Goal: Complete application form: Complete application form

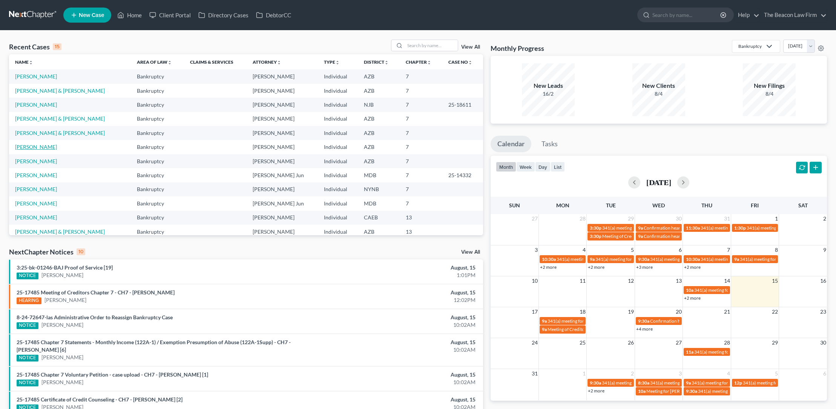
click at [42, 148] on link "[PERSON_NAME]" at bounding box center [36, 147] width 42 height 6
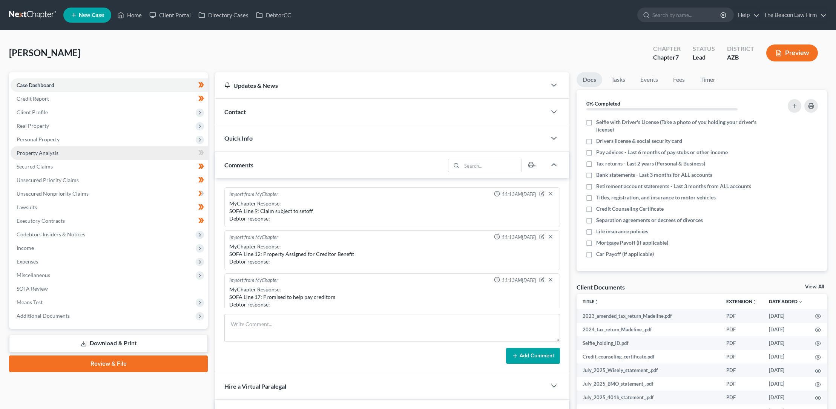
scroll to position [161, 0]
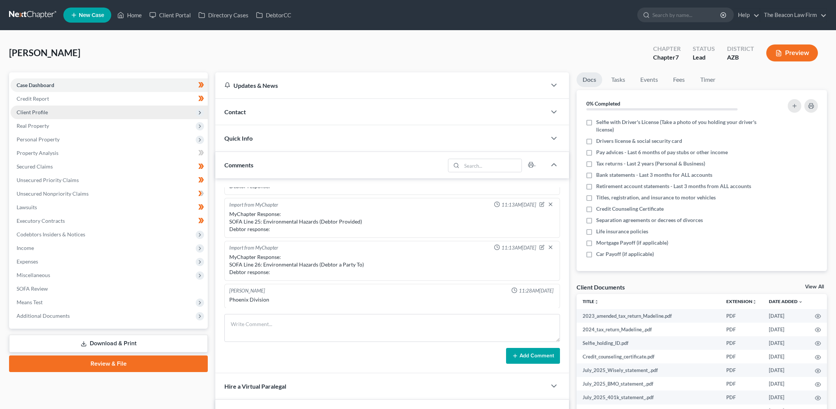
click at [41, 112] on span "Client Profile" at bounding box center [32, 112] width 31 height 6
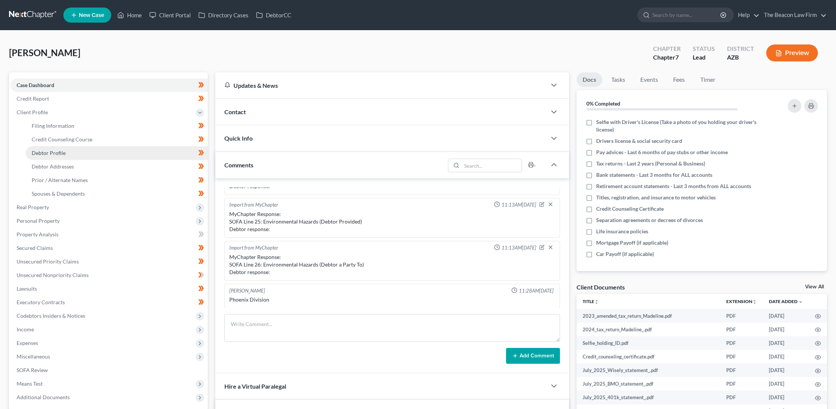
click at [57, 150] on span "Debtor Profile" at bounding box center [49, 153] width 34 height 6
select select "0"
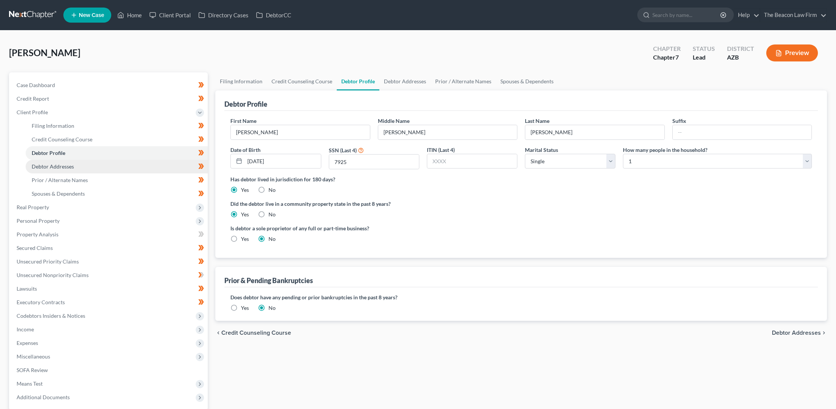
click at [60, 167] on span "Debtor Addresses" at bounding box center [53, 166] width 42 height 6
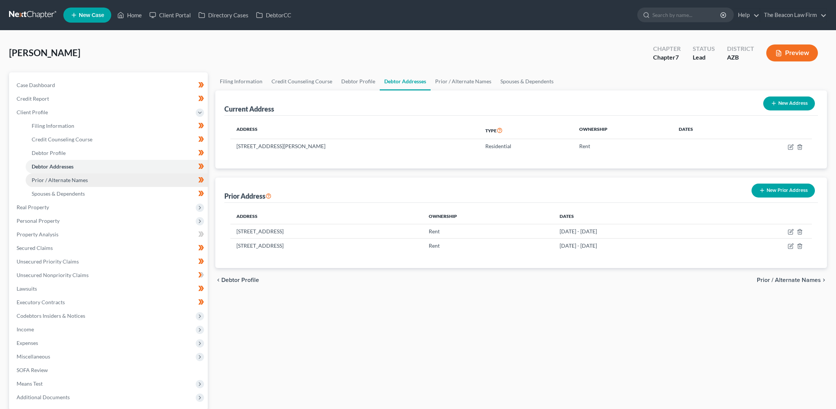
click at [58, 180] on span "Prior / Alternate Names" at bounding box center [60, 180] width 56 height 6
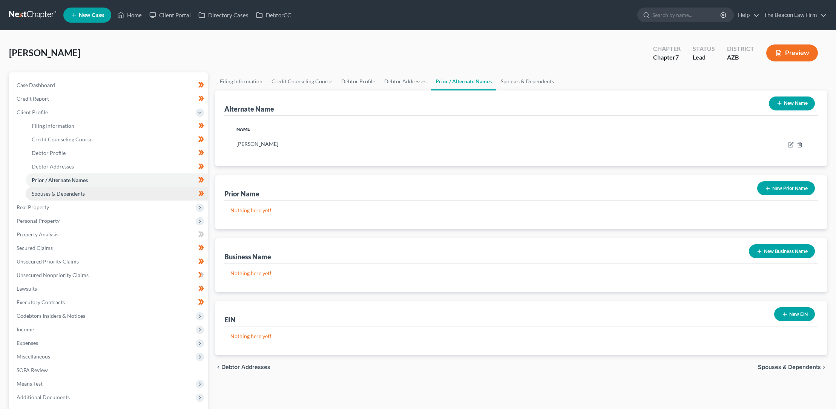
click at [63, 192] on span "Spouses & Dependents" at bounding box center [58, 193] width 53 height 6
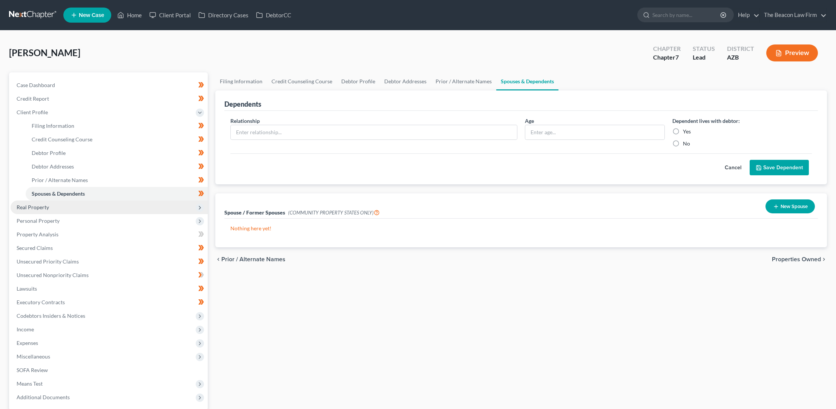
click at [40, 206] on span "Real Property" at bounding box center [33, 207] width 32 height 6
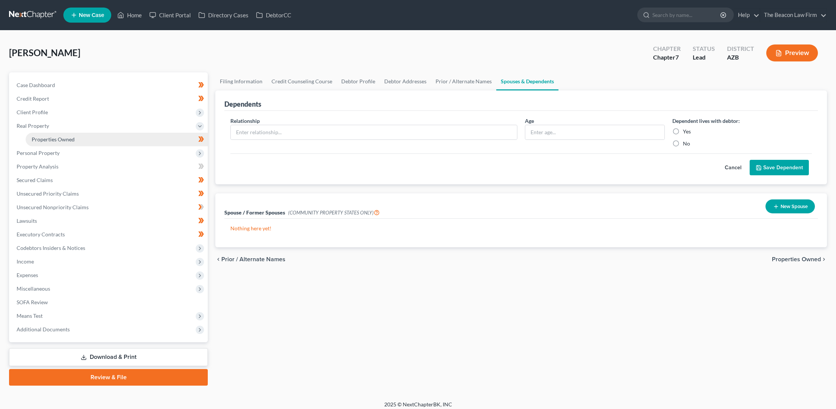
click at [66, 138] on span "Properties Owned" at bounding box center [53, 139] width 43 height 6
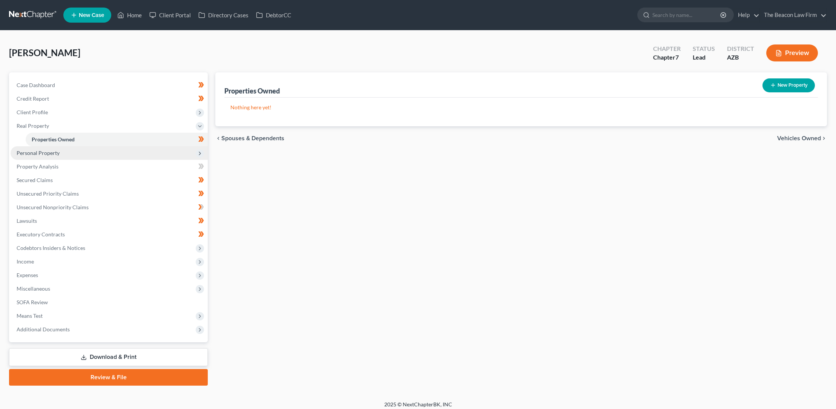
click at [56, 152] on span "Personal Property" at bounding box center [38, 153] width 43 height 6
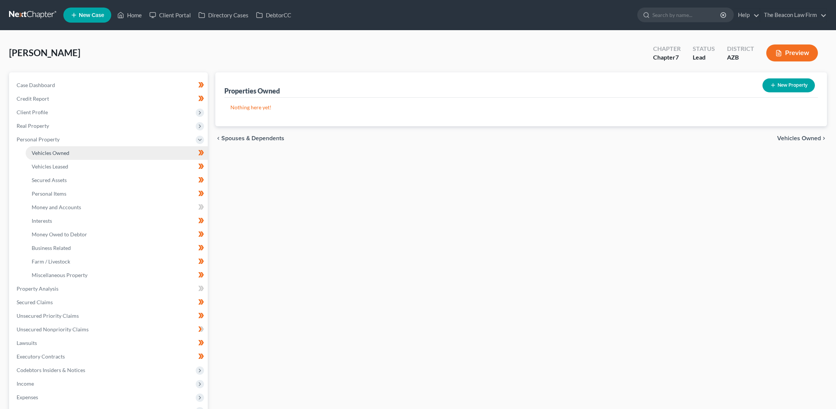
click at [62, 153] on span "Vehicles Owned" at bounding box center [51, 153] width 38 height 6
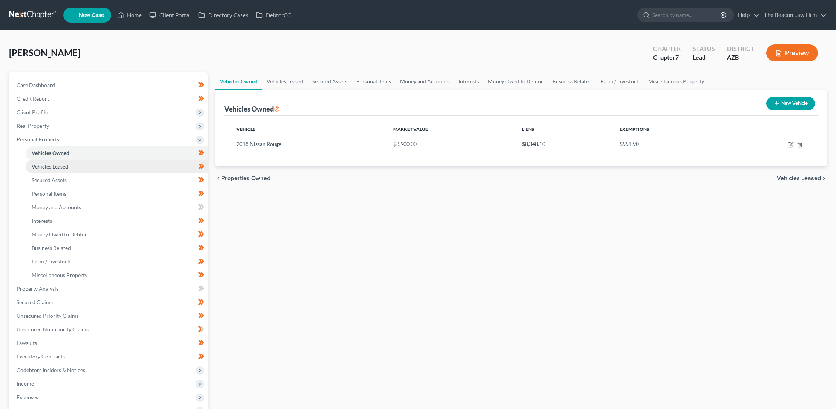
click at [59, 166] on span "Vehicles Leased" at bounding box center [50, 166] width 37 height 6
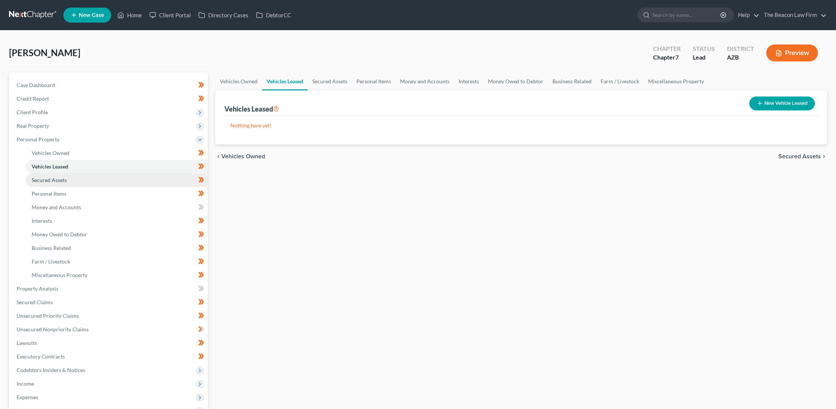
click at [59, 178] on span "Secured Assets" at bounding box center [49, 180] width 35 height 6
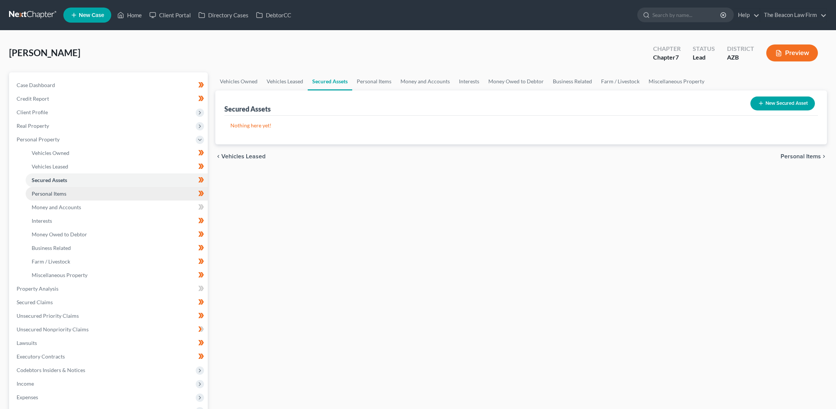
click at [60, 190] on span "Personal Items" at bounding box center [49, 193] width 35 height 6
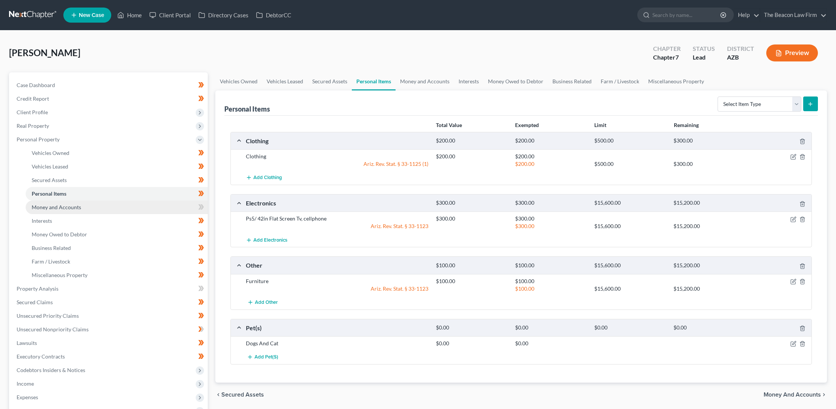
click at [67, 207] on span "Money and Accounts" at bounding box center [56, 207] width 49 height 6
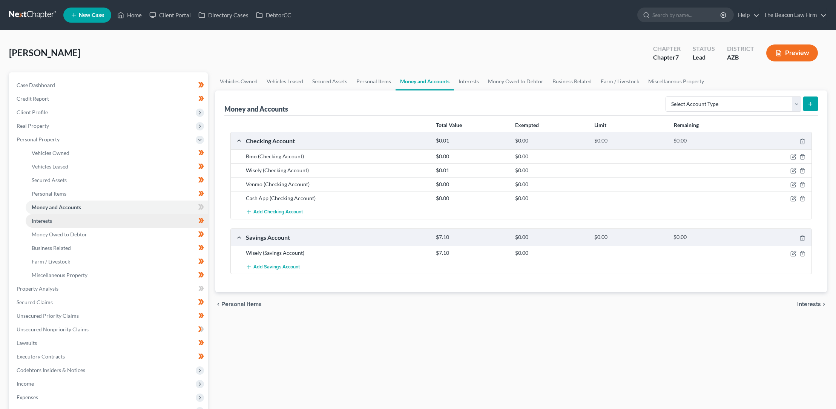
click at [48, 220] on span "Interests" at bounding box center [42, 221] width 20 height 6
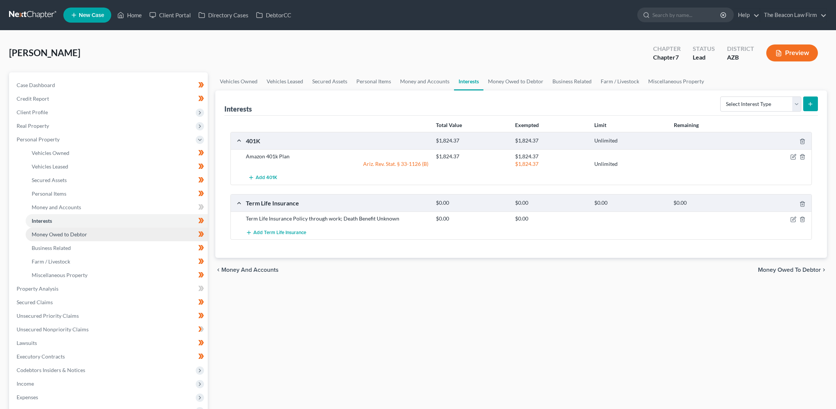
click at [55, 235] on span "Money Owed to Debtor" at bounding box center [59, 234] width 55 height 6
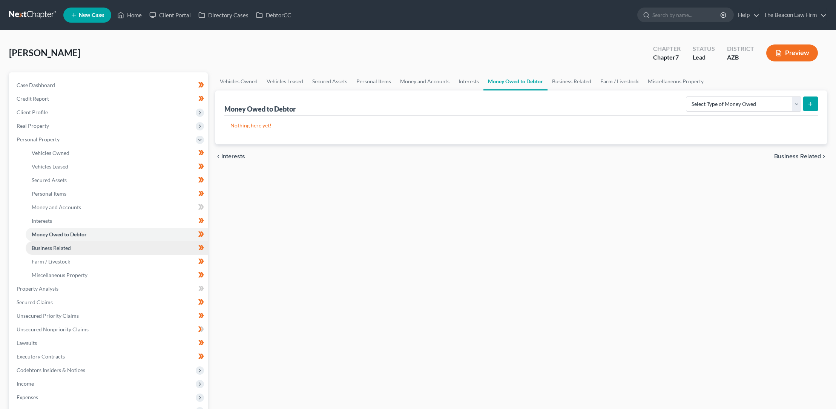
click at [59, 247] on span "Business Related" at bounding box center [51, 248] width 39 height 6
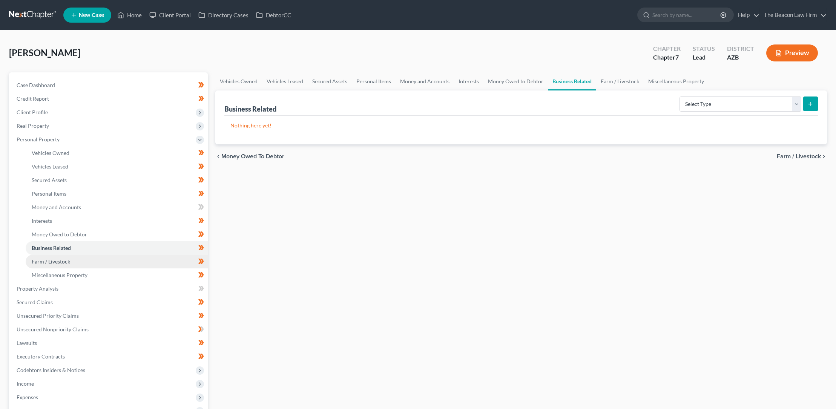
click at [61, 260] on span "Farm / Livestock" at bounding box center [51, 261] width 38 height 6
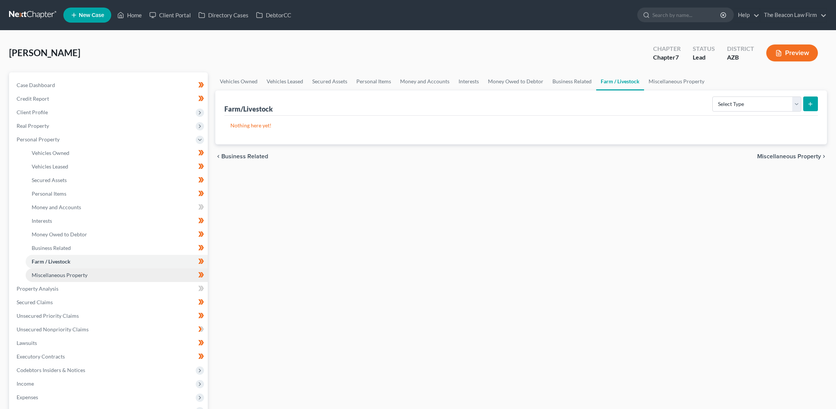
click at [65, 275] on span "Miscellaneous Property" at bounding box center [60, 275] width 56 height 6
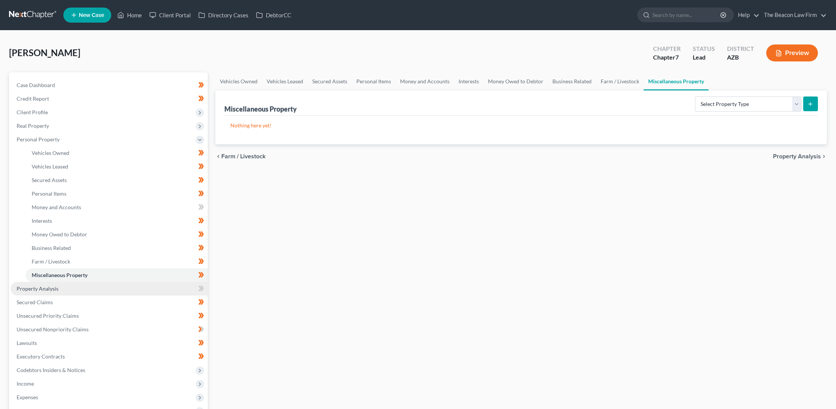
click at [51, 287] on span "Property Analysis" at bounding box center [38, 288] width 42 height 6
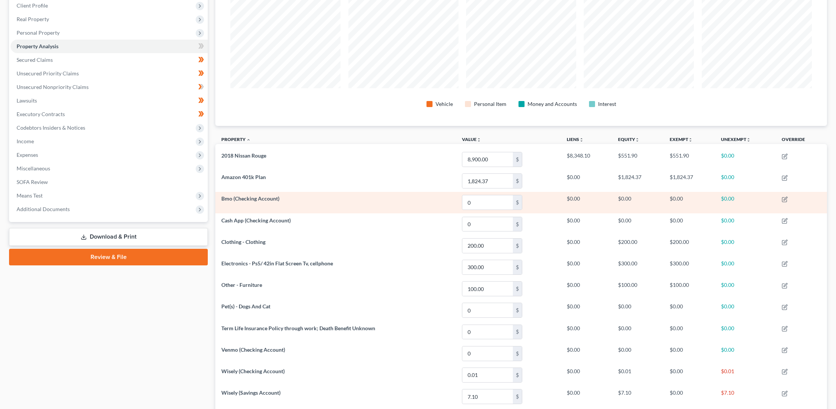
scroll to position [120, 0]
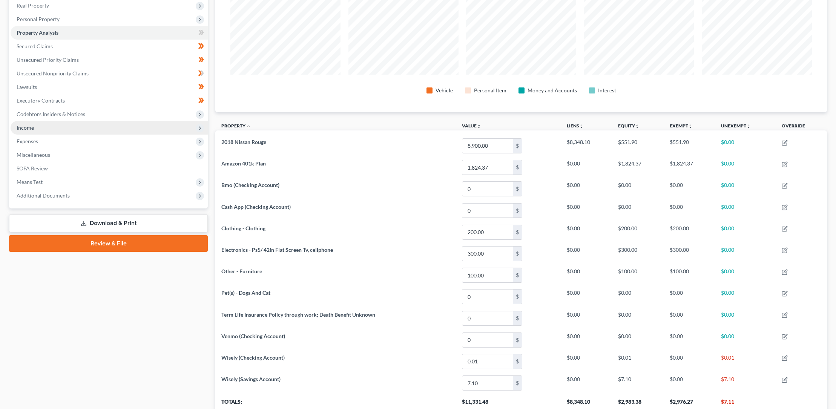
click at [29, 127] on span "Income" at bounding box center [25, 127] width 17 height 6
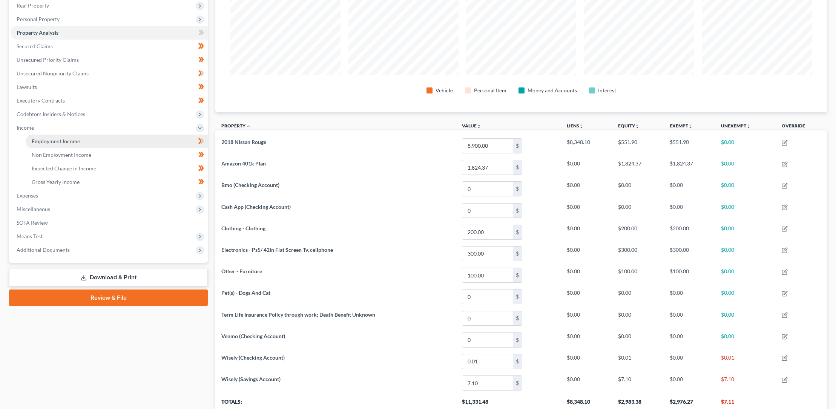
click at [42, 141] on span "Employment Income" at bounding box center [56, 141] width 48 height 6
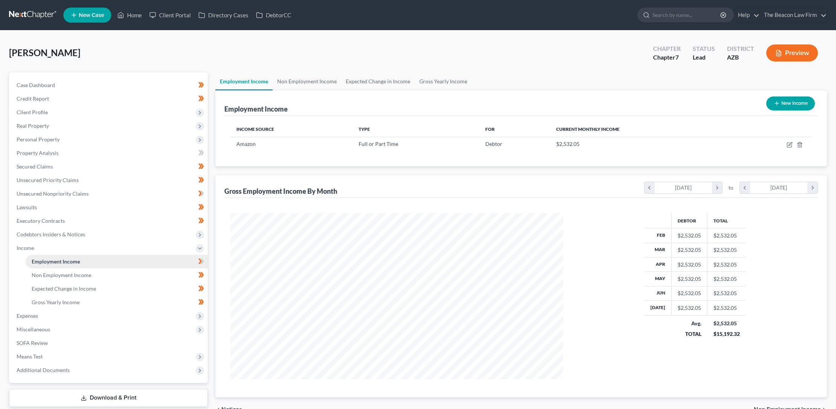
scroll to position [166, 348]
click at [58, 273] on span "Non Employment Income" at bounding box center [62, 275] width 60 height 6
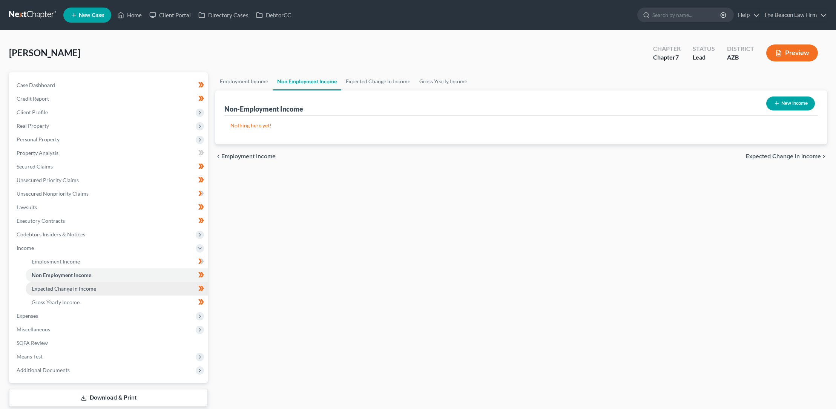
click at [60, 286] on span "Expected Change in Income" at bounding box center [64, 288] width 64 height 6
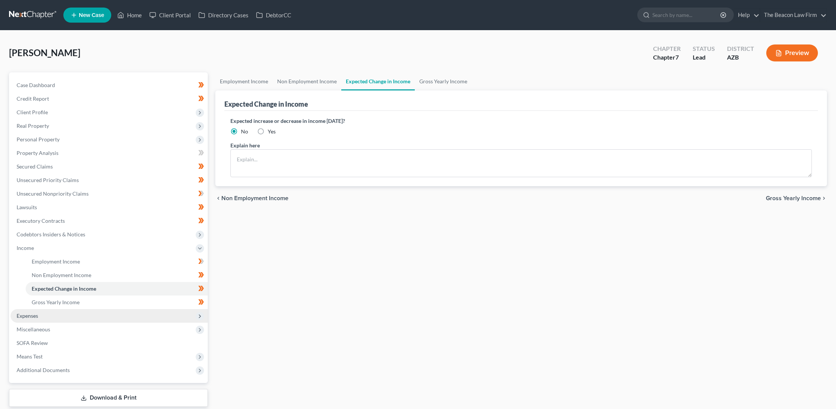
click at [36, 316] on span "Expenses" at bounding box center [27, 316] width 21 height 6
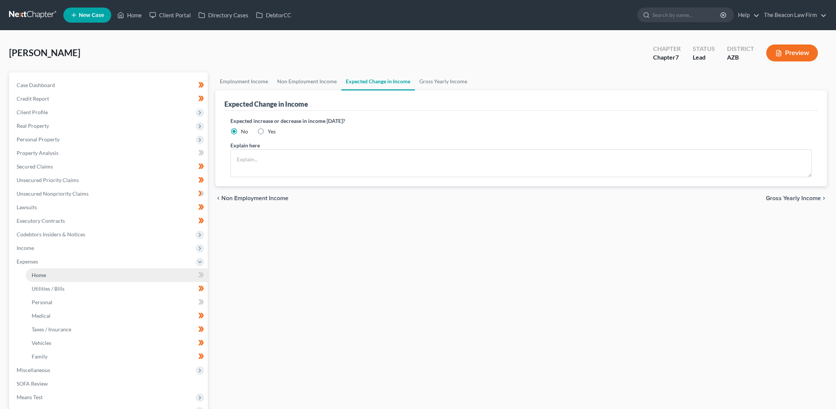
click at [47, 274] on link "Home" at bounding box center [117, 276] width 182 height 14
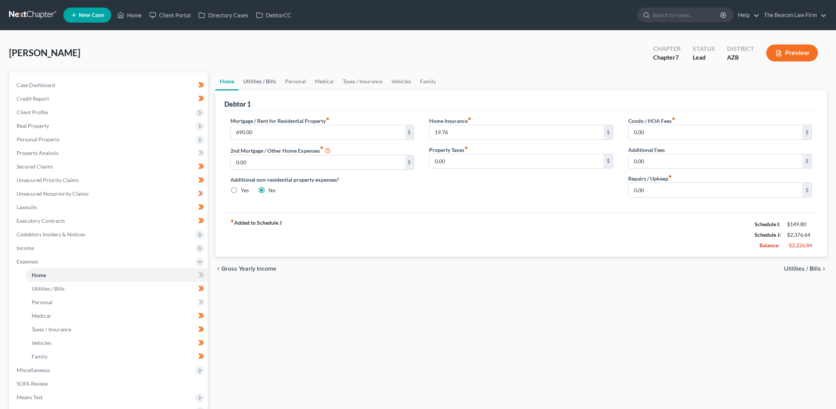
click at [258, 80] on link "Utilities / Bills" at bounding box center [260, 81] width 42 height 18
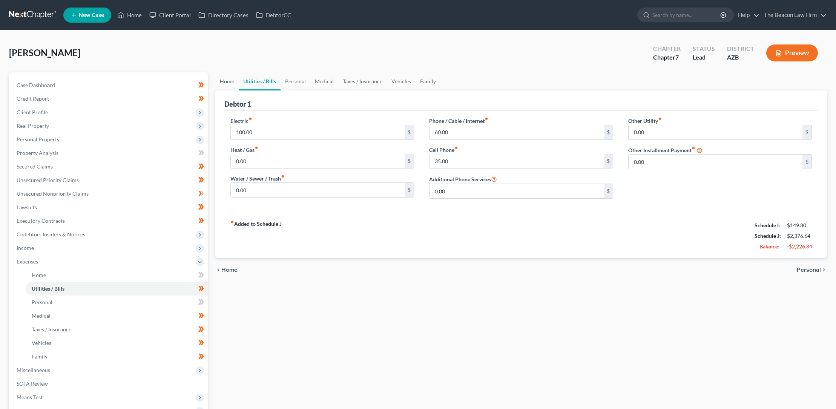
click at [230, 81] on link "Home" at bounding box center [226, 81] width 23 height 18
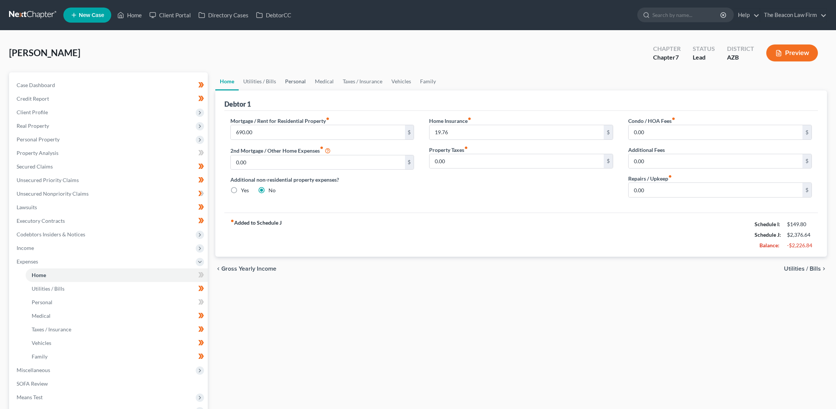
click at [292, 81] on link "Personal" at bounding box center [296, 81] width 30 height 18
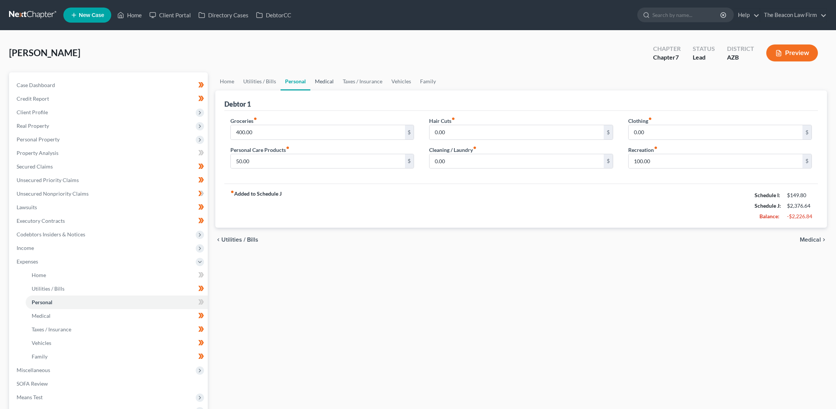
click at [323, 83] on link "Medical" at bounding box center [324, 81] width 28 height 18
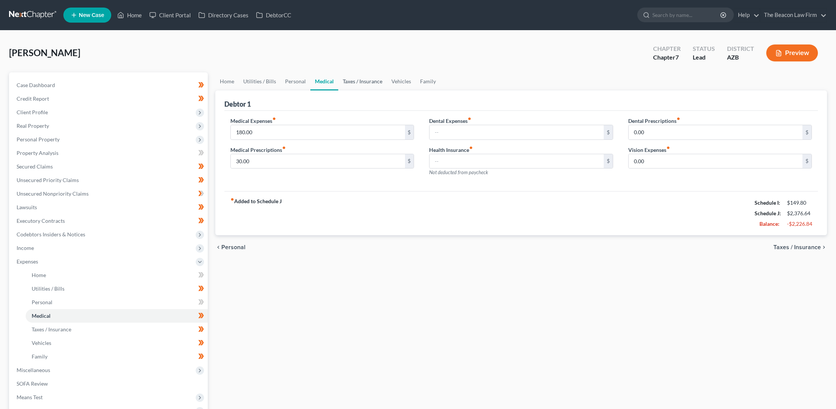
click at [349, 82] on link "Taxes / Insurance" at bounding box center [362, 81] width 49 height 18
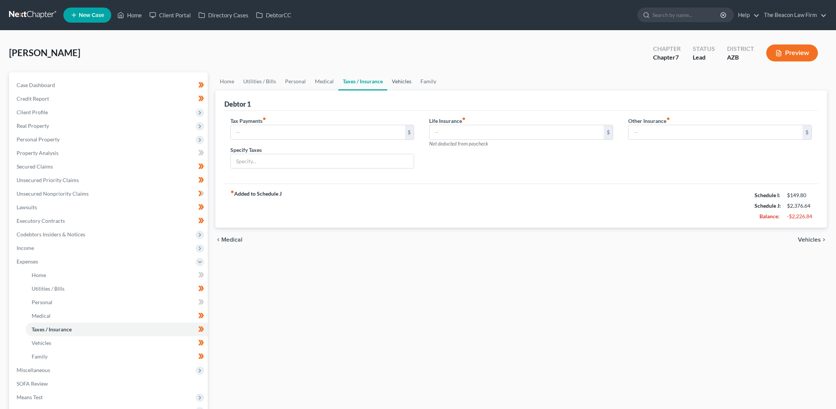
click at [397, 82] on link "Vehicles" at bounding box center [401, 81] width 29 height 18
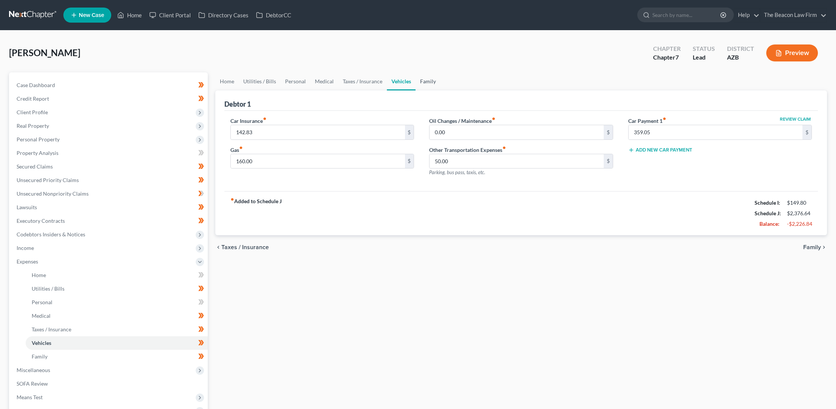
click at [425, 83] on link "Family" at bounding box center [428, 81] width 25 height 18
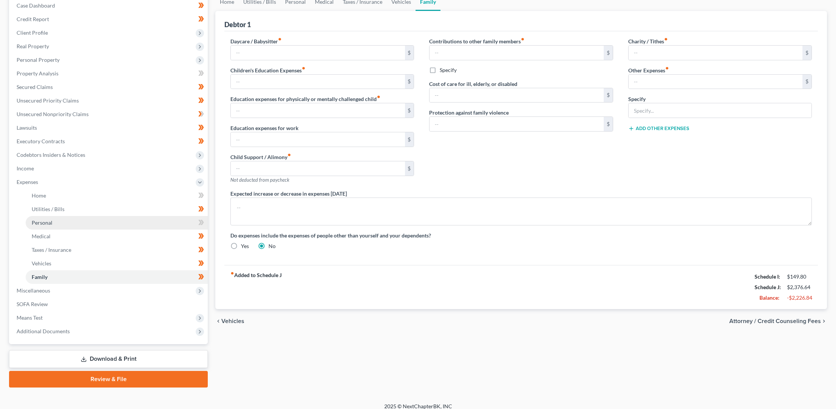
scroll to position [86, 0]
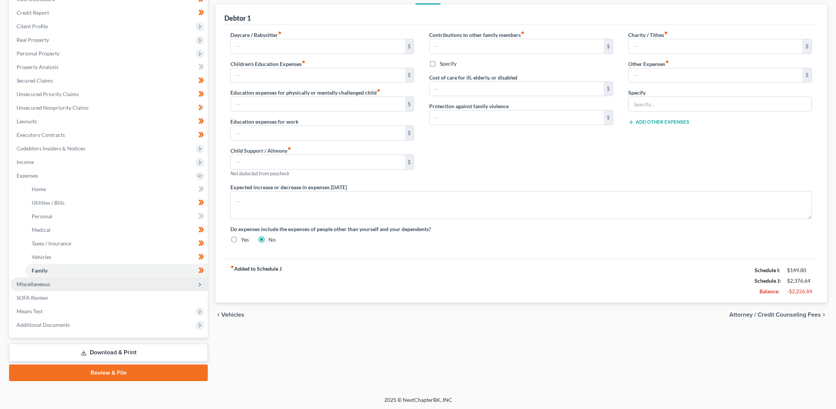
click at [40, 283] on span "Miscellaneous" at bounding box center [34, 284] width 34 height 6
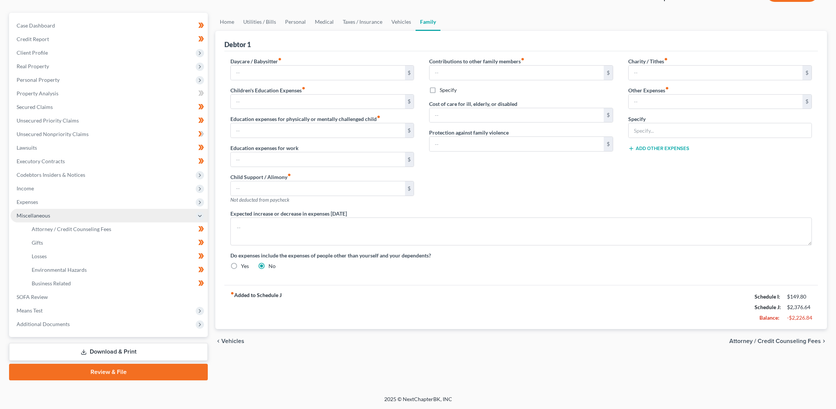
scroll to position [59, 0]
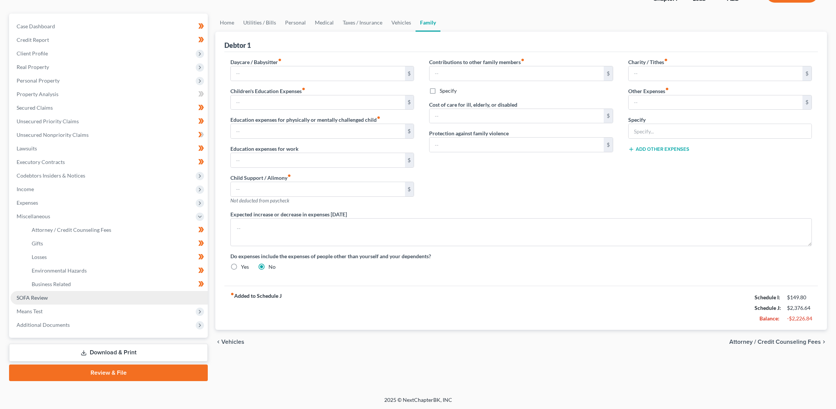
click at [40, 295] on span "SOFA Review" at bounding box center [32, 298] width 31 height 6
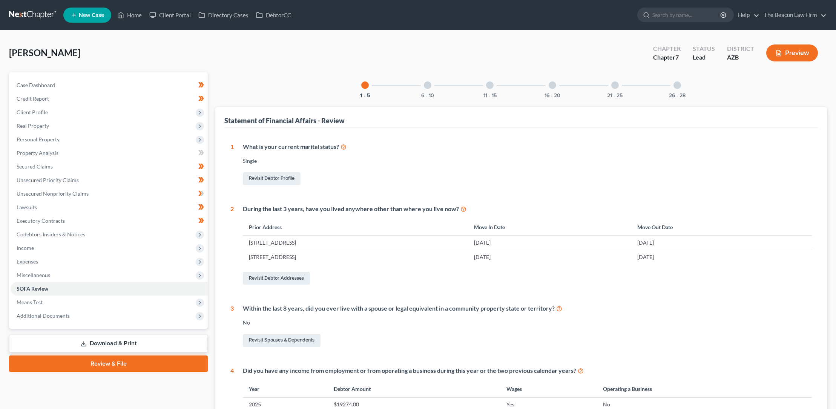
click at [428, 87] on div at bounding box center [428, 85] width 8 height 8
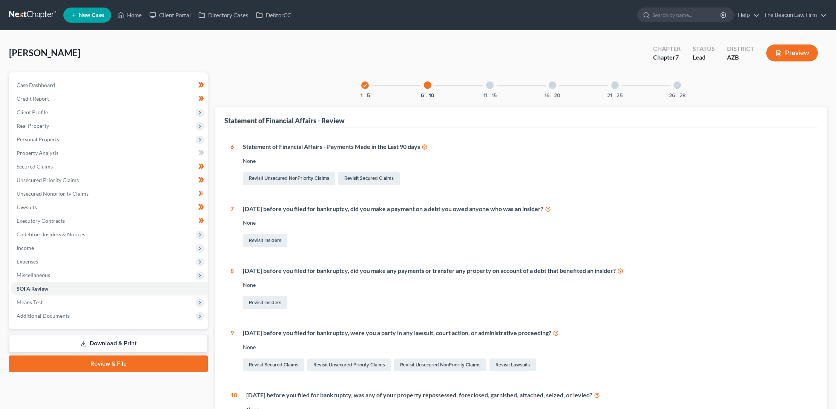
click at [491, 85] on div at bounding box center [490, 85] width 8 height 8
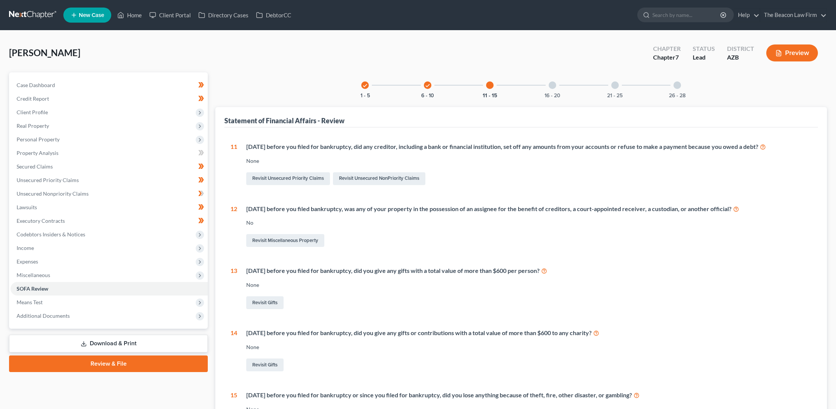
click at [554, 83] on div at bounding box center [553, 85] width 8 height 8
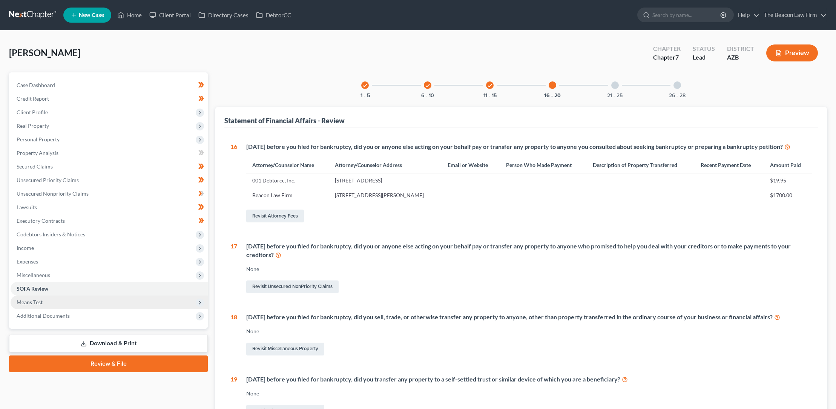
click at [39, 304] on span "Means Test" at bounding box center [30, 302] width 26 height 6
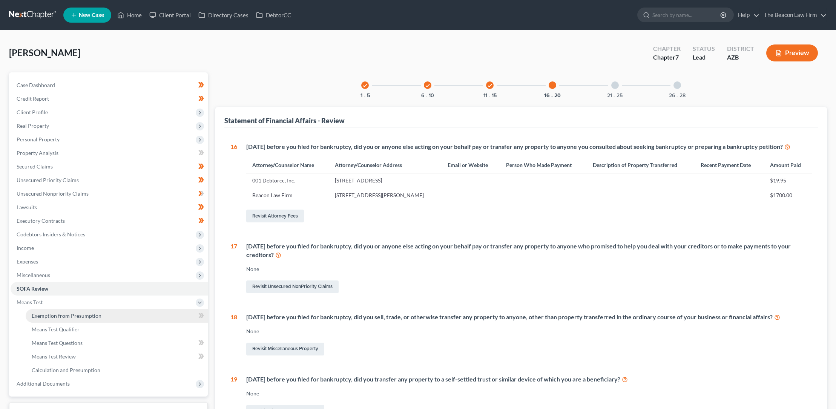
click at [48, 315] on span "Exemption from Presumption" at bounding box center [67, 316] width 70 height 6
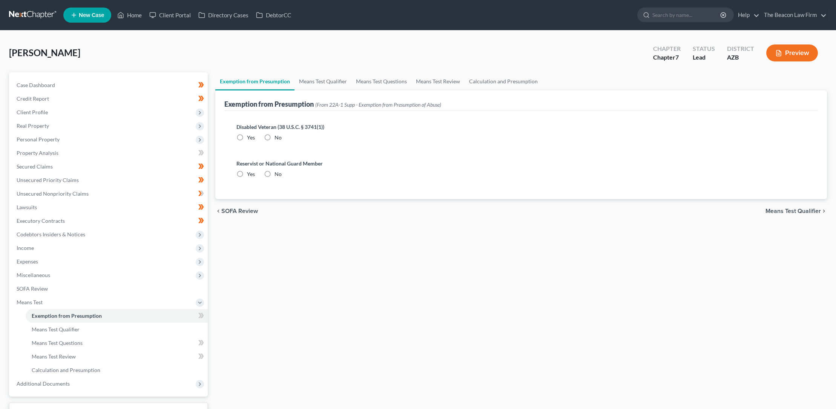
click at [275, 135] on label "No" at bounding box center [278, 138] width 7 height 8
click at [278, 135] on input "No" at bounding box center [280, 136] width 5 height 5
radio input "true"
click at [275, 175] on label "No" at bounding box center [278, 174] width 7 height 8
click at [278, 175] on input "No" at bounding box center [280, 172] width 5 height 5
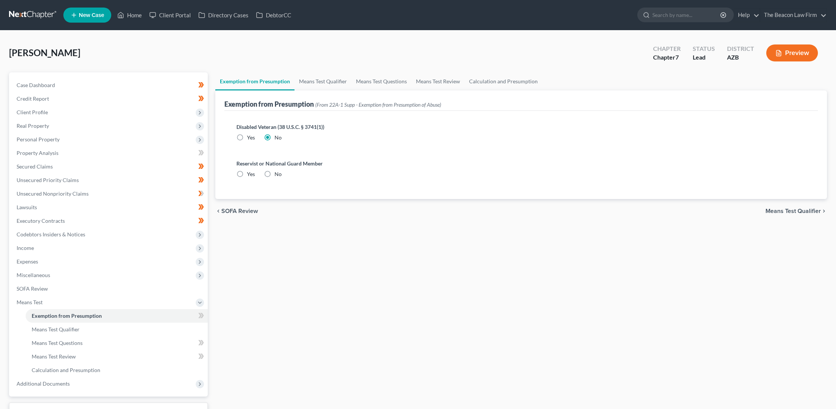
radio input "true"
click at [75, 329] on span "Means Test Qualifier" at bounding box center [56, 329] width 48 height 6
